Goal: Transaction & Acquisition: Purchase product/service

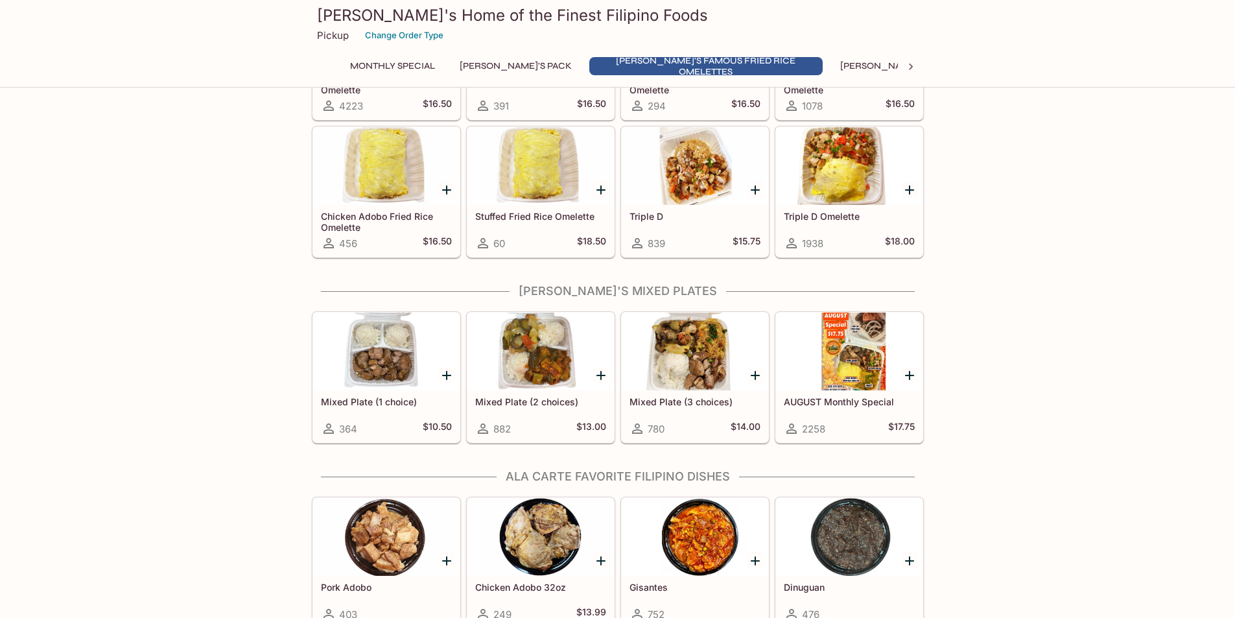
scroll to position [648, 0]
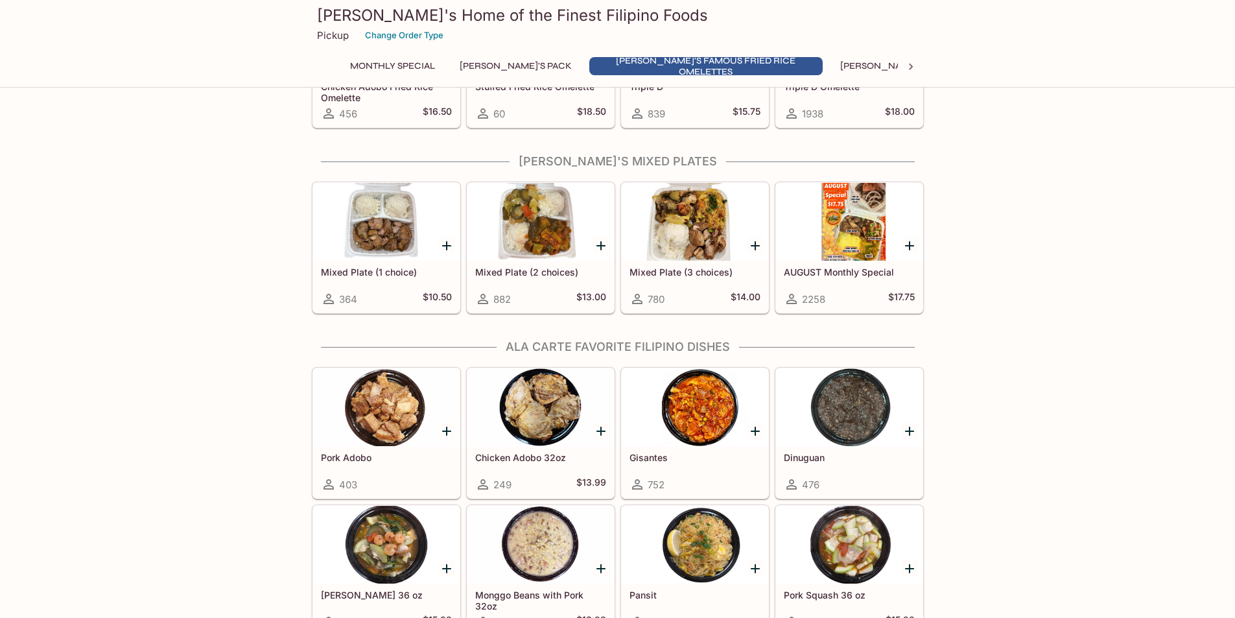
click at [690, 226] on div at bounding box center [695, 222] width 147 height 78
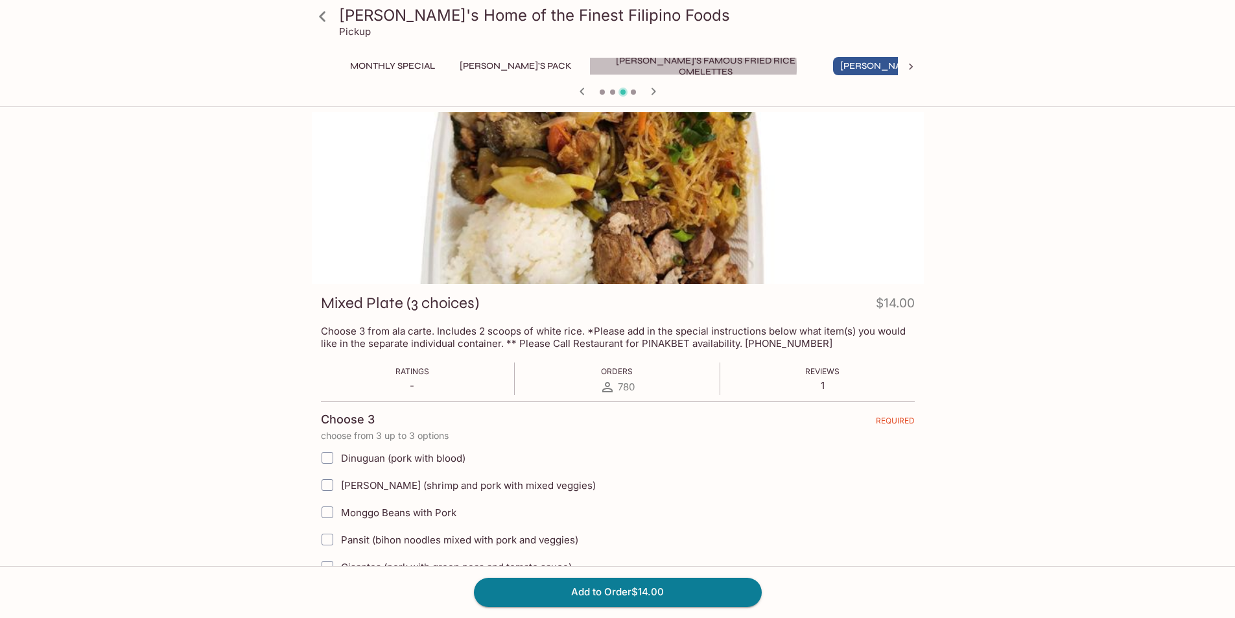
click at [645, 67] on button "[PERSON_NAME]'s Famous Fried Rice Omelettes" at bounding box center [705, 66] width 233 height 18
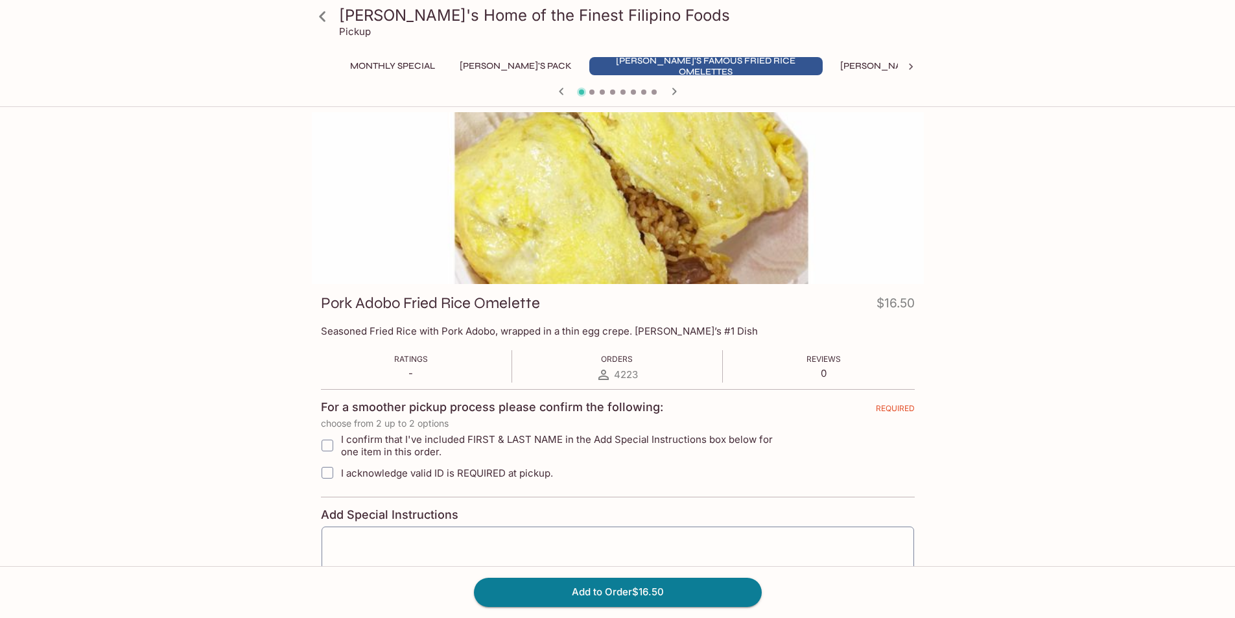
click at [914, 63] on icon at bounding box center [910, 66] width 13 height 13
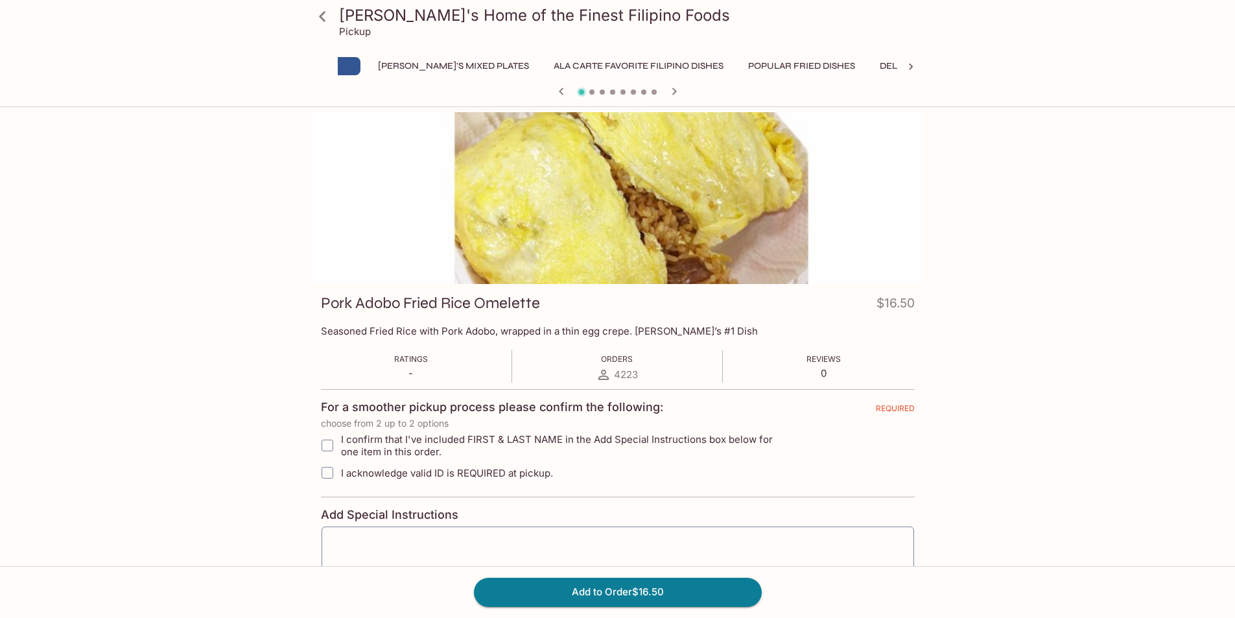
scroll to position [0, 495]
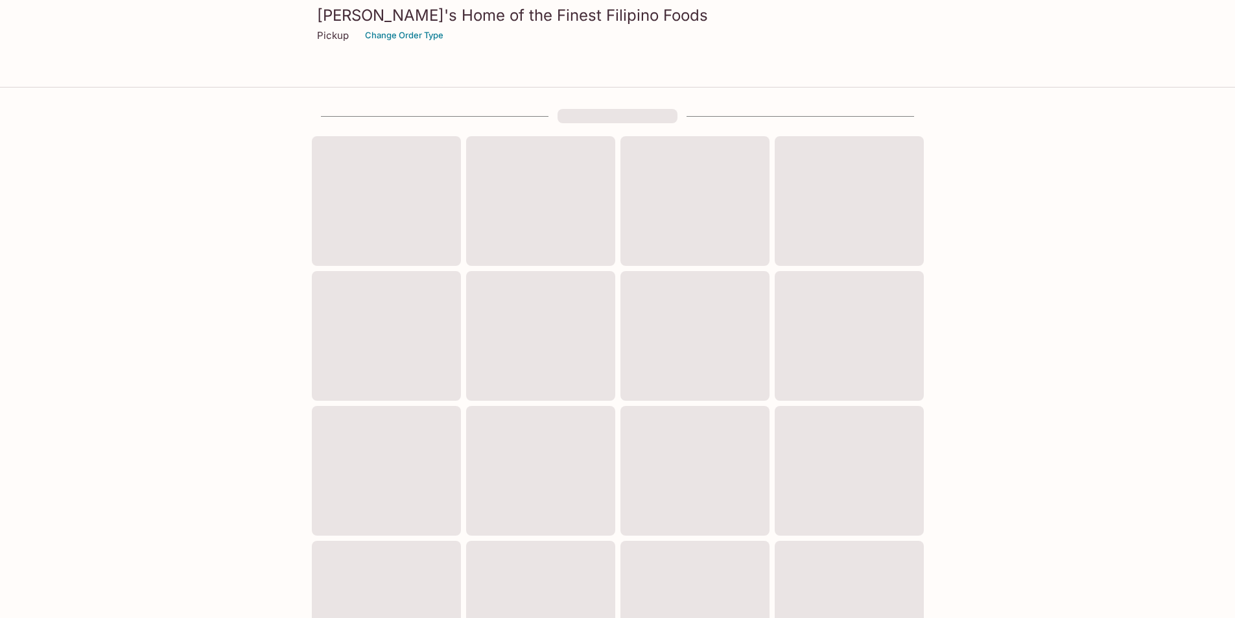
scroll to position [322, 0]
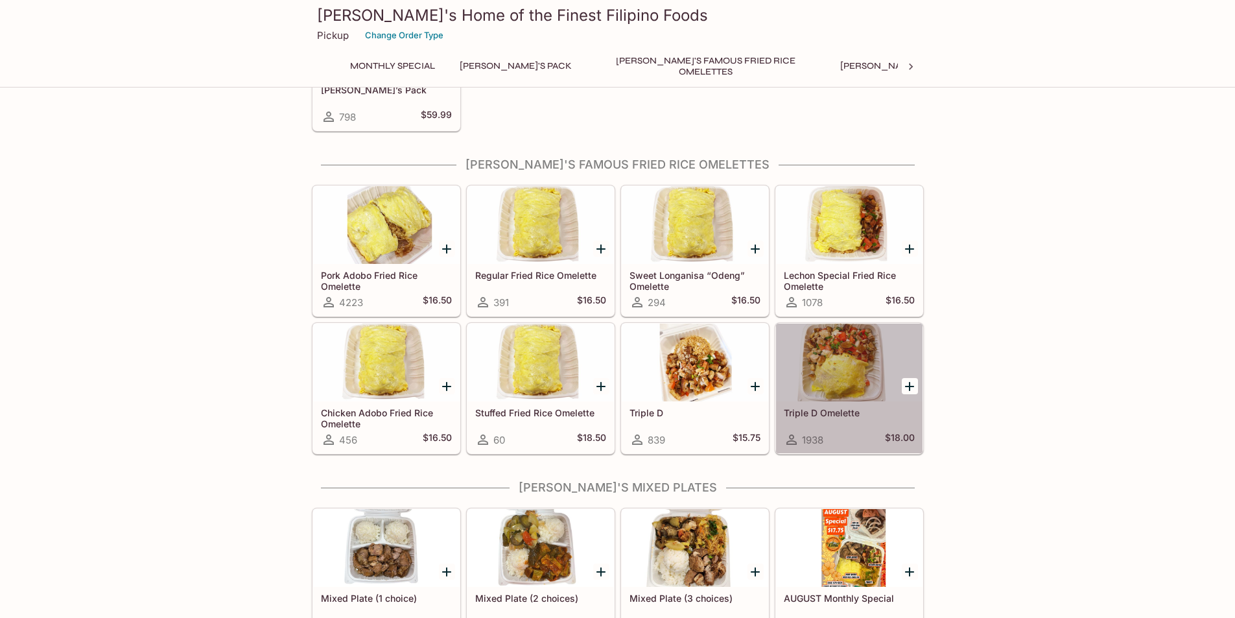
click at [865, 381] on div at bounding box center [849, 362] width 147 height 78
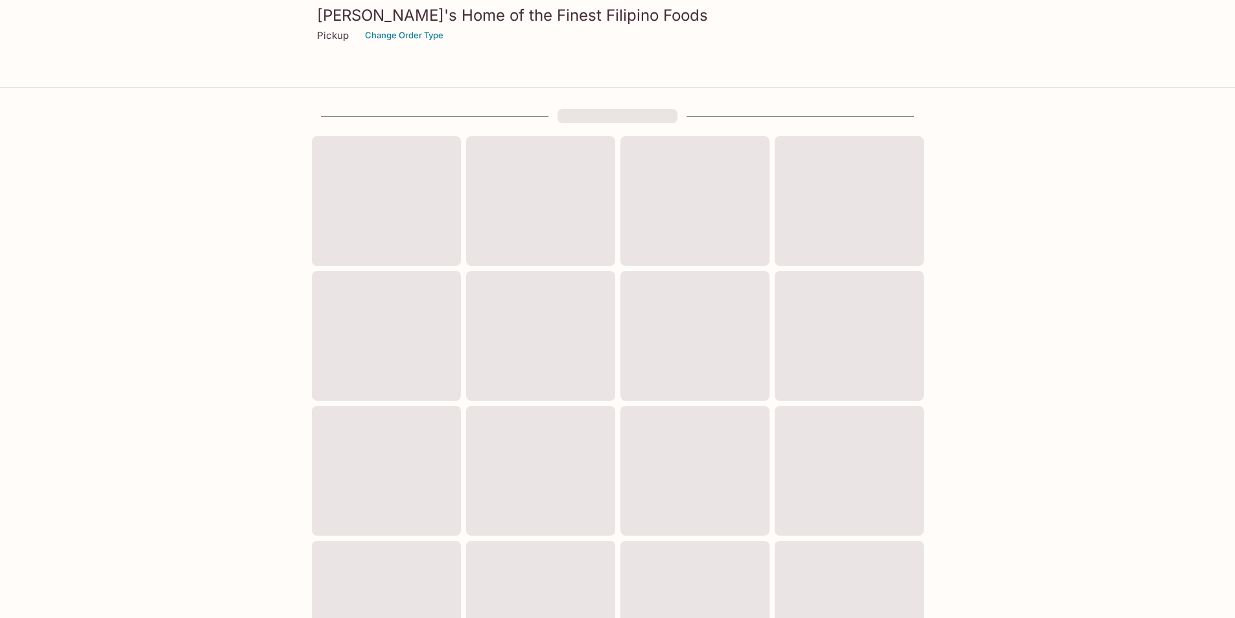
scroll to position [322, 0]
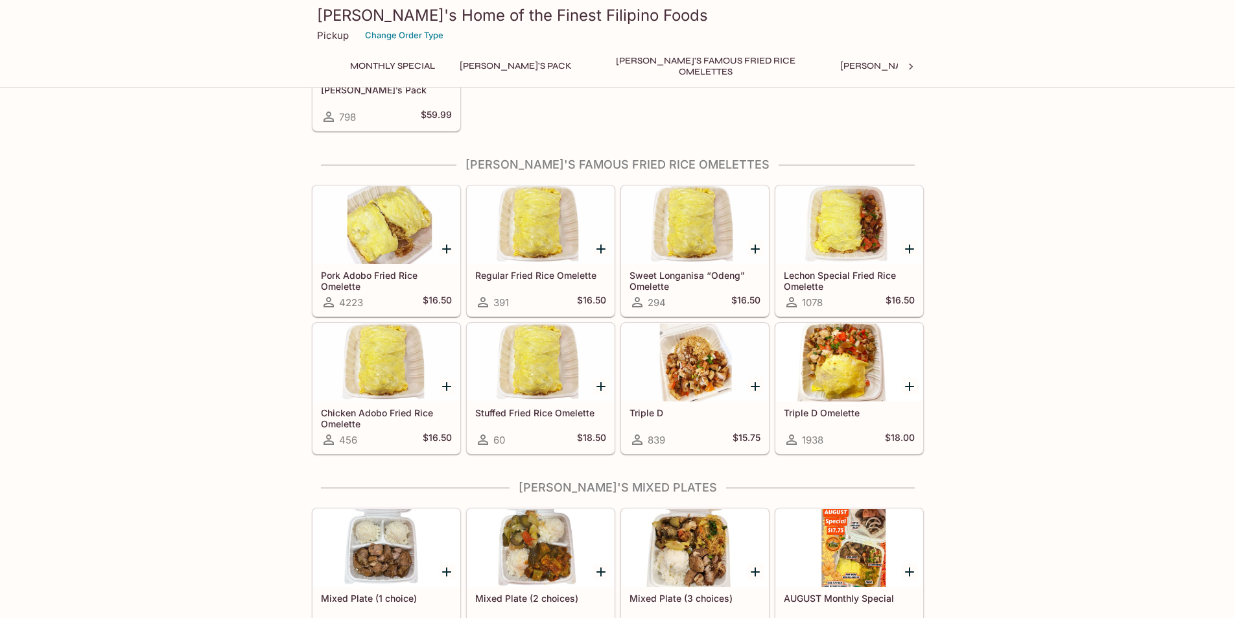
click at [688, 373] on div at bounding box center [695, 362] width 147 height 78
